Goal: Information Seeking & Learning: Learn about a topic

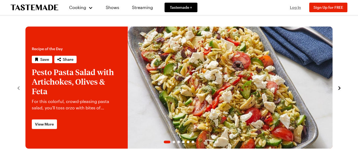
click at [296, 8] on span "Log In" at bounding box center [295, 7] width 11 height 5
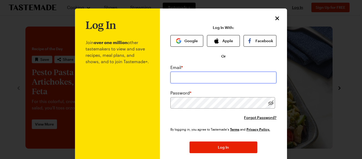
click at [216, 81] on input "email" at bounding box center [223, 78] width 106 height 12
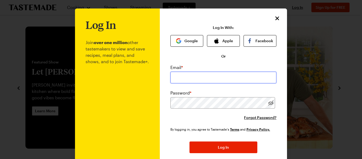
type input "[EMAIL_ADDRESS][DOMAIN_NAME]"
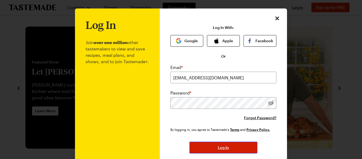
click at [221, 150] on button "Log In" at bounding box center [224, 148] width 68 height 12
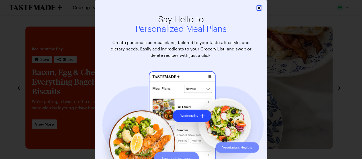
click at [258, 10] on icon "Close" at bounding box center [259, 7] width 5 height 5
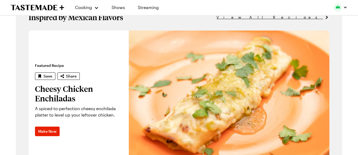
scroll to position [345, 0]
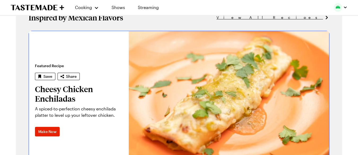
click at [29, 108] on link "Cheesy Chicken Enchiladas" at bounding box center [29, 100] width 0 height 138
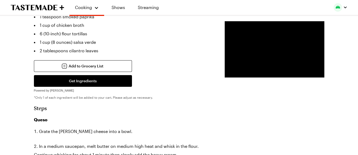
scroll to position [345, 0]
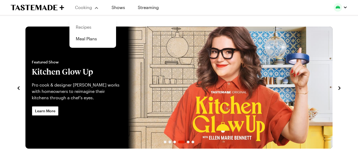
click at [87, 26] on link "Recipes" at bounding box center [93, 27] width 40 height 12
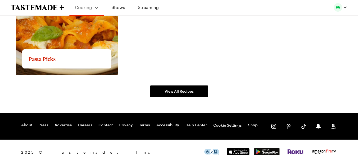
scroll to position [1034, 0]
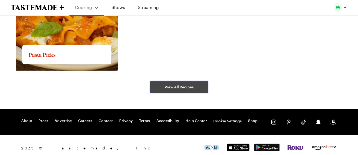
click at [196, 86] on link "View All Recipes" at bounding box center [179, 87] width 58 height 12
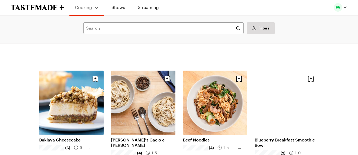
scroll to position [557, 0]
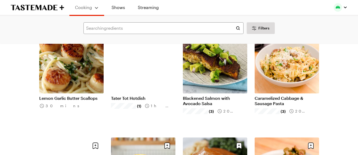
scroll to position [1146, 0]
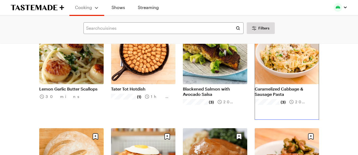
click at [279, 88] on link "Caramelized Cabbage & Sausage Pasta" at bounding box center [287, 91] width 64 height 11
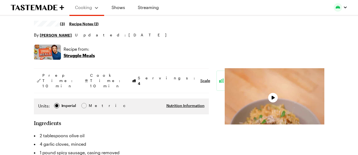
type textarea "x"
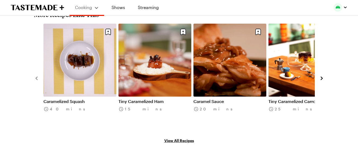
scroll to position [822, 0]
